Goal: Task Accomplishment & Management: Manage account settings

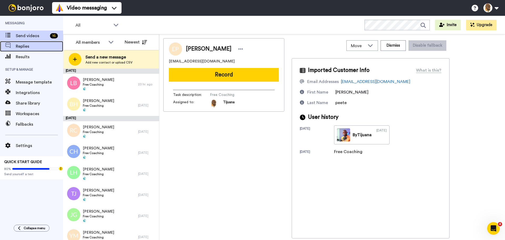
click at [37, 44] on span "Replies" at bounding box center [39, 46] width 47 height 6
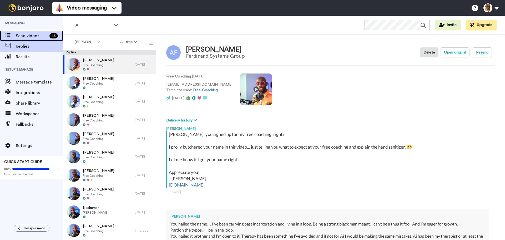
click at [36, 32] on div "Send videos 45" at bounding box center [31, 36] width 63 height 11
